Goal: Task Accomplishment & Management: Manage account settings

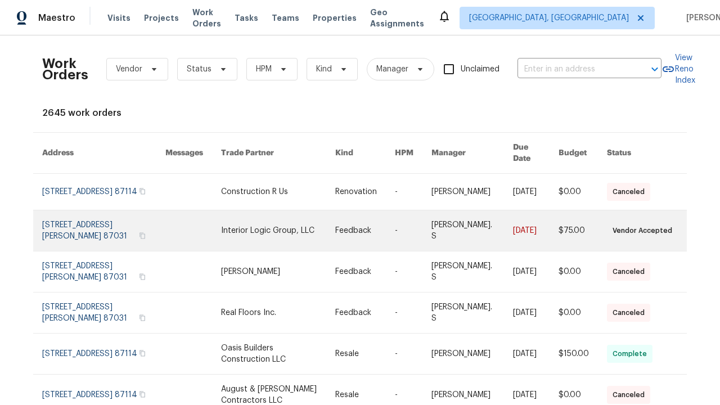
click at [360, 224] on link at bounding box center [365, 230] width 60 height 40
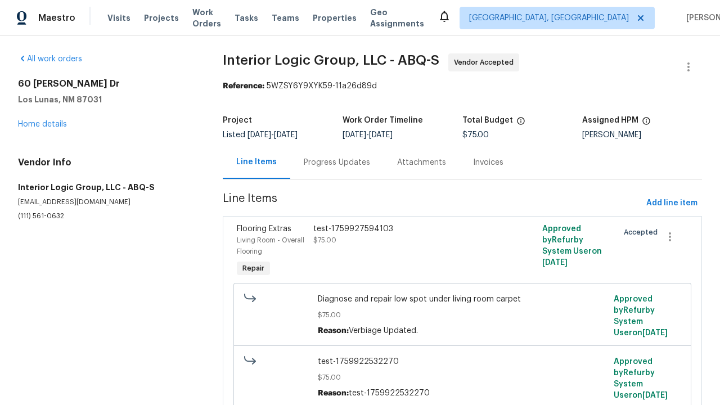
click at [462, 251] on div "test-1759927594103 $75.00" at bounding box center [405, 251] width 191 height 63
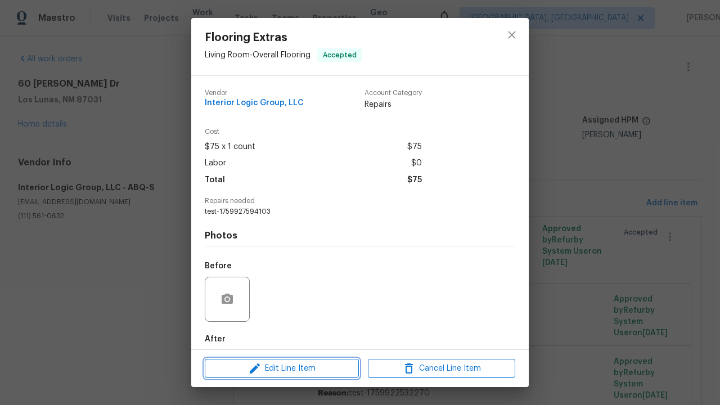
click at [282, 368] on span "Edit Line Item" at bounding box center [281, 368] width 147 height 14
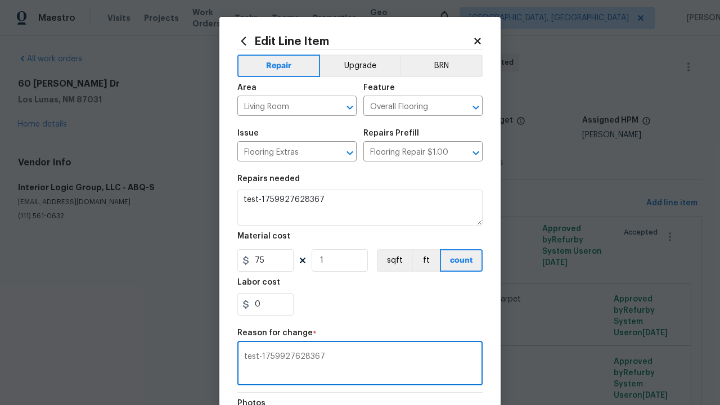
type textarea "test-1759927628367"
checkbox input "true"
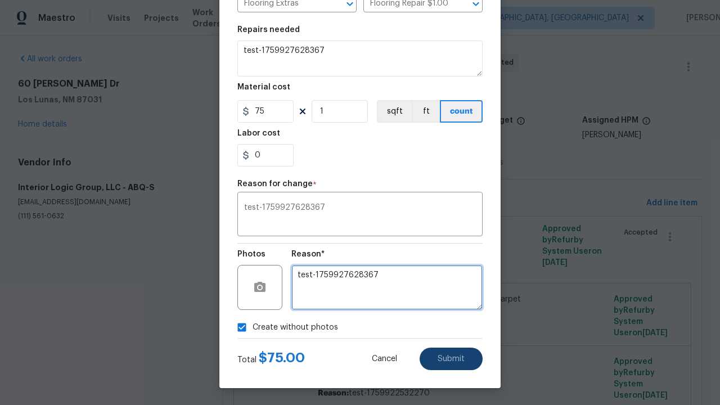
type textarea "test-1759927628367"
click at [451, 359] on span "Submit" at bounding box center [450, 359] width 27 height 8
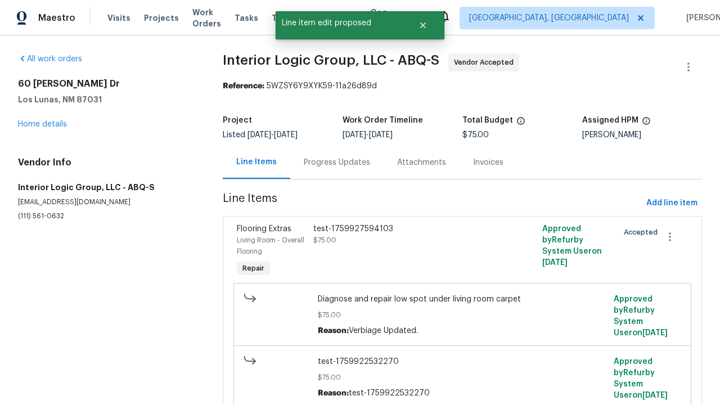
scroll to position [0, 0]
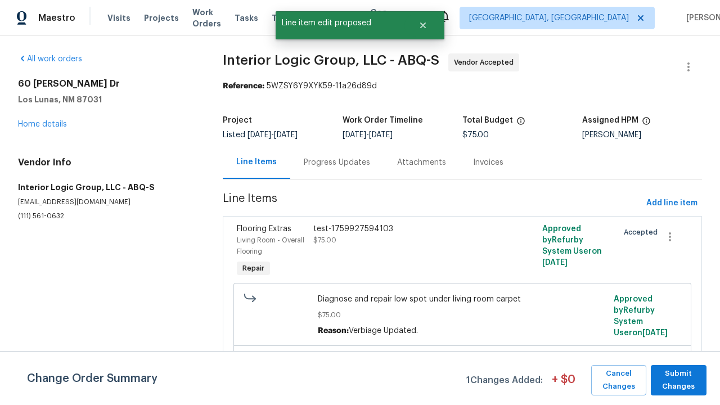
click at [678, 379] on span "Submit Changes" at bounding box center [678, 380] width 44 height 26
